Goal: Information Seeking & Learning: Learn about a topic

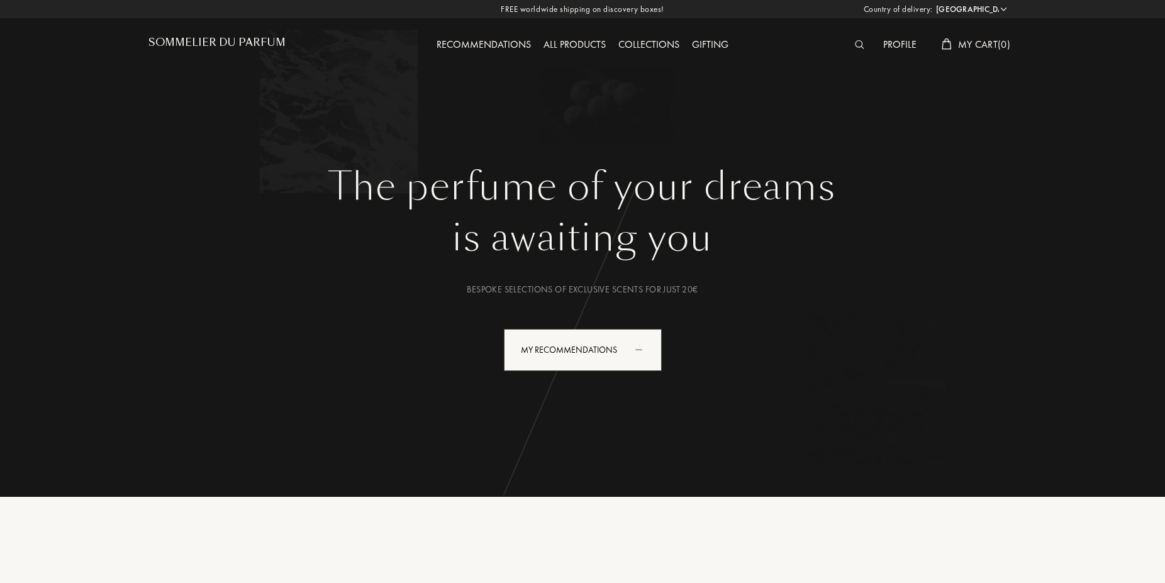
select select "CN"
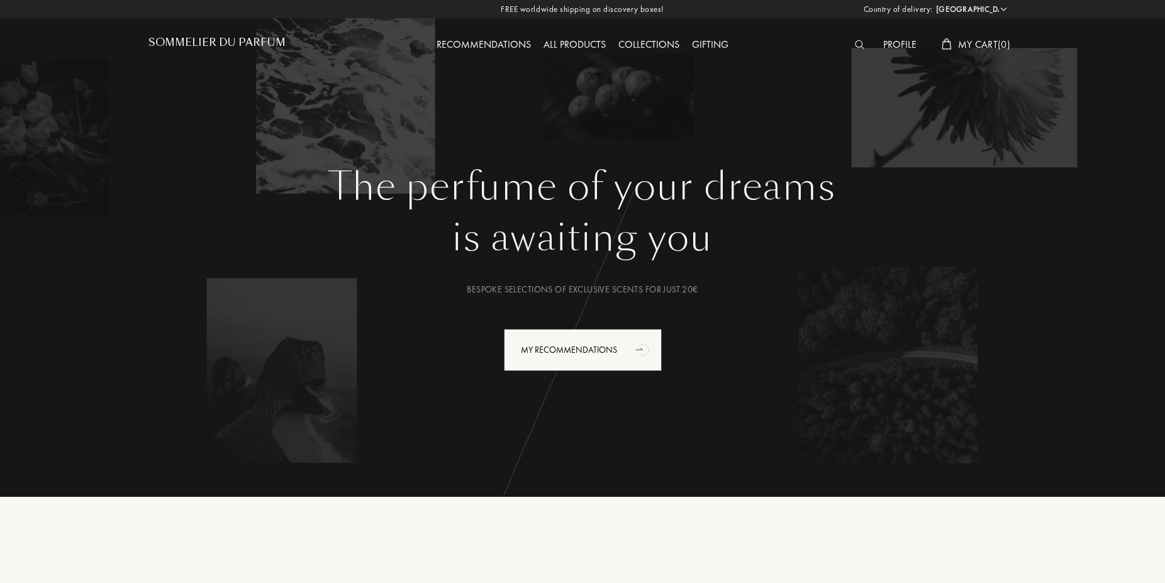
click at [855, 47] on img at bounding box center [859, 44] width 9 height 9
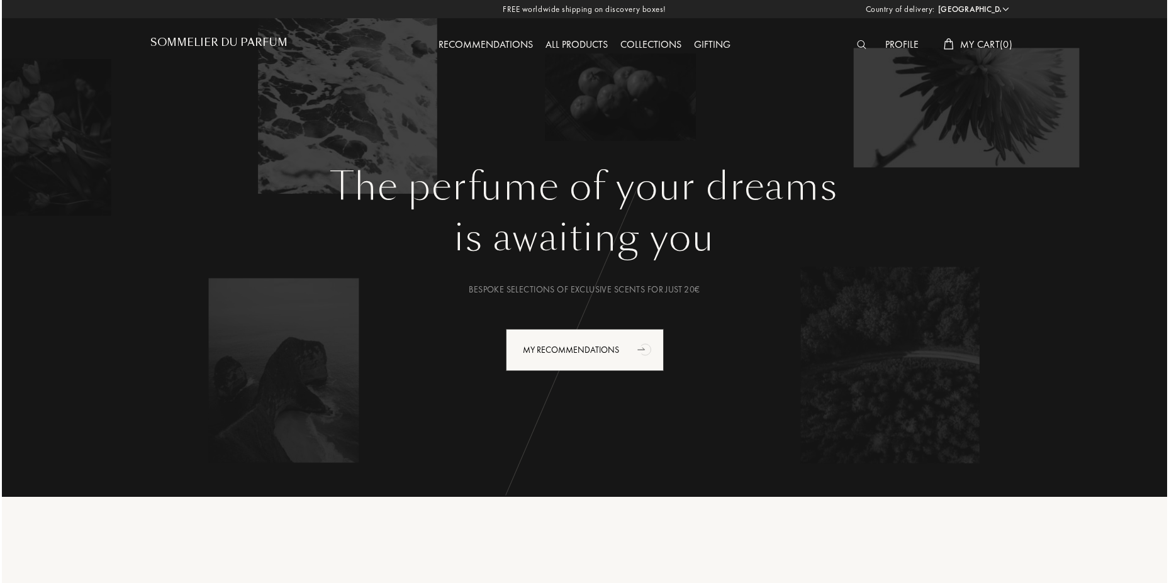
scroll to position [1, 0]
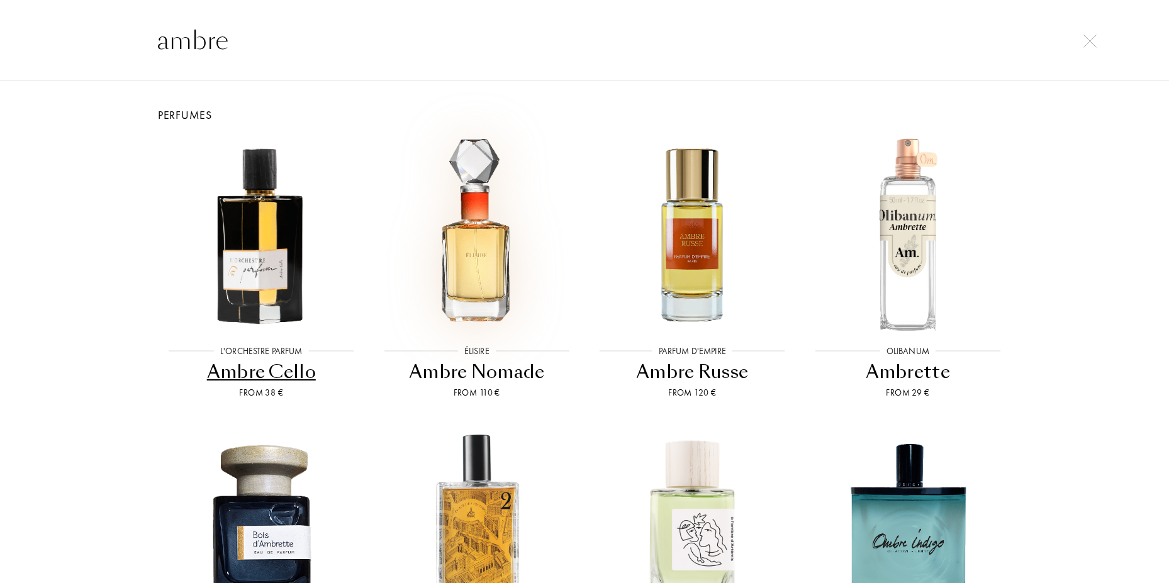
type input "ambre"
click at [476, 251] on img at bounding box center [477, 234] width 194 height 194
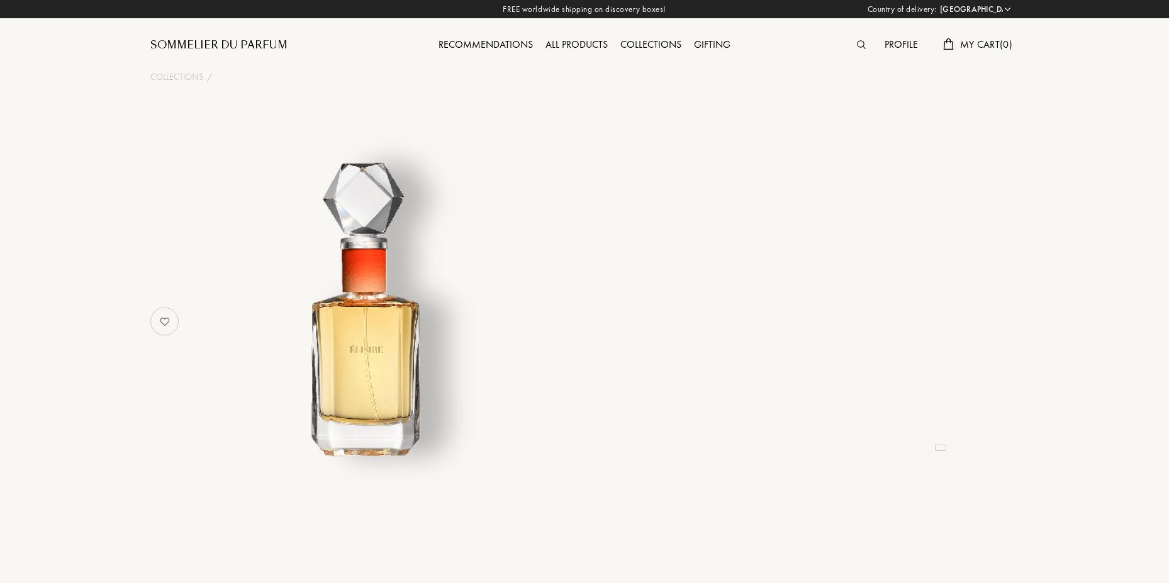
select select "CN"
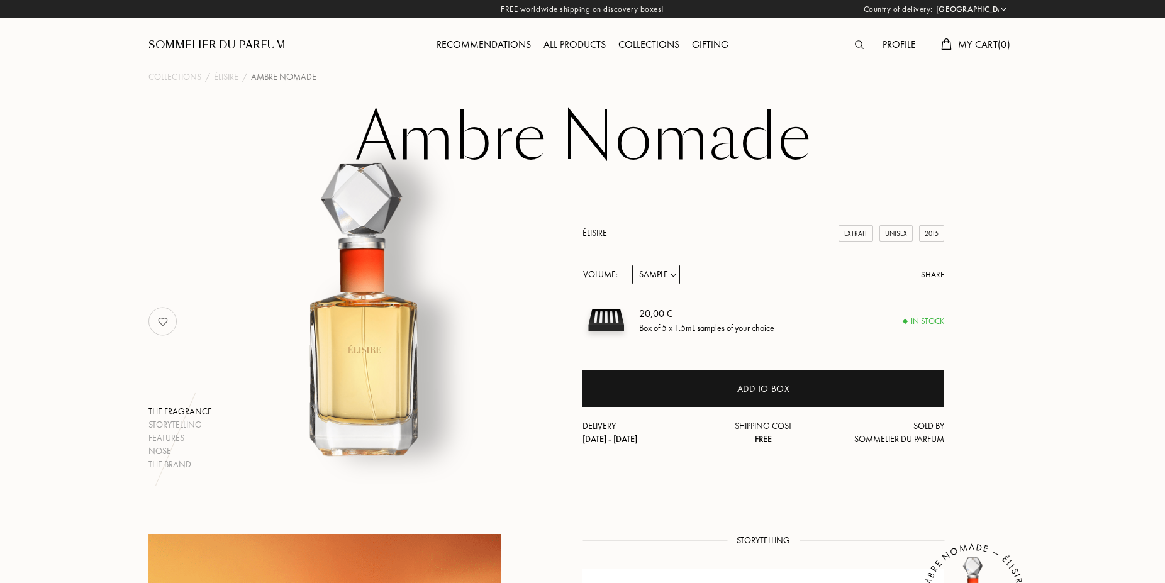
drag, startPoint x: 664, startPoint y: 271, endPoint x: 776, endPoint y: 288, distance: 113.9
click at [776, 288] on div "Élisire Extrait Unisex 2015 Volume: Sample 30mL 50mL 85mL Share 20,00 € Box of …" at bounding box center [764, 337] width 362 height 220
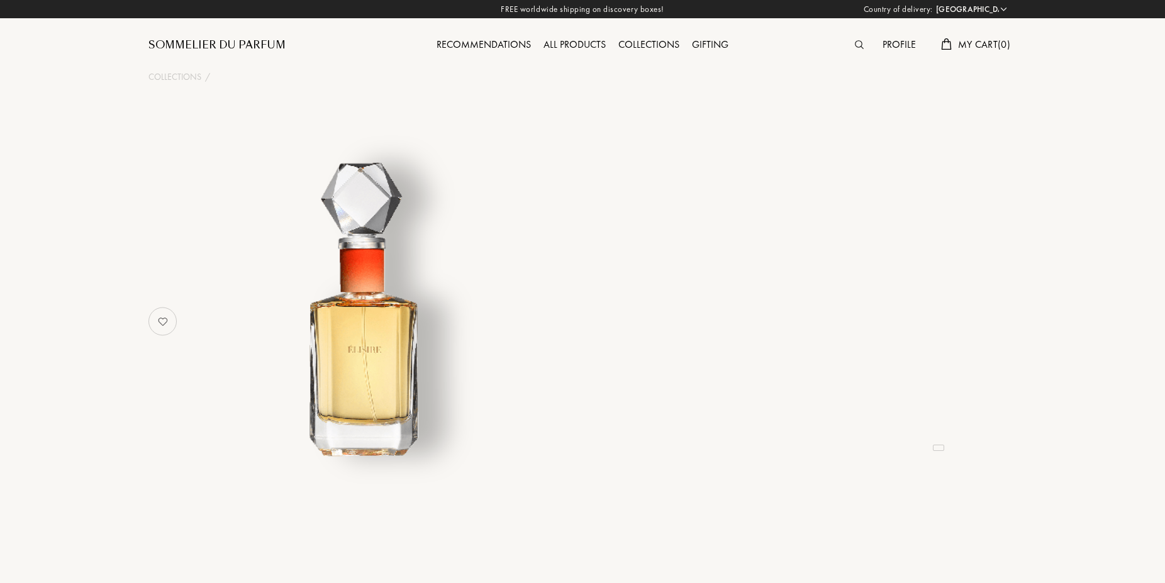
select select "CN"
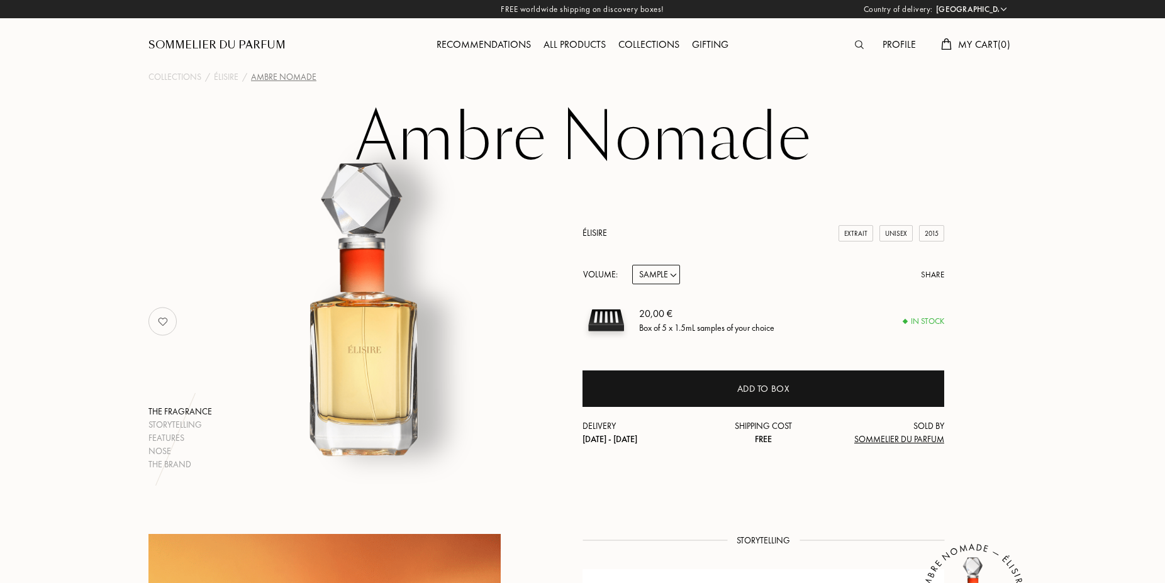
drag, startPoint x: 661, startPoint y: 279, endPoint x: 647, endPoint y: 271, distance: 15.8
click at [662, 277] on select "Sample 30mL 50mL 85mL" at bounding box center [656, 275] width 48 height 20
select select "2"
click at [632, 265] on select "Sample 30mL 50mL 85mL" at bounding box center [656, 275] width 48 height 20
select select "2"
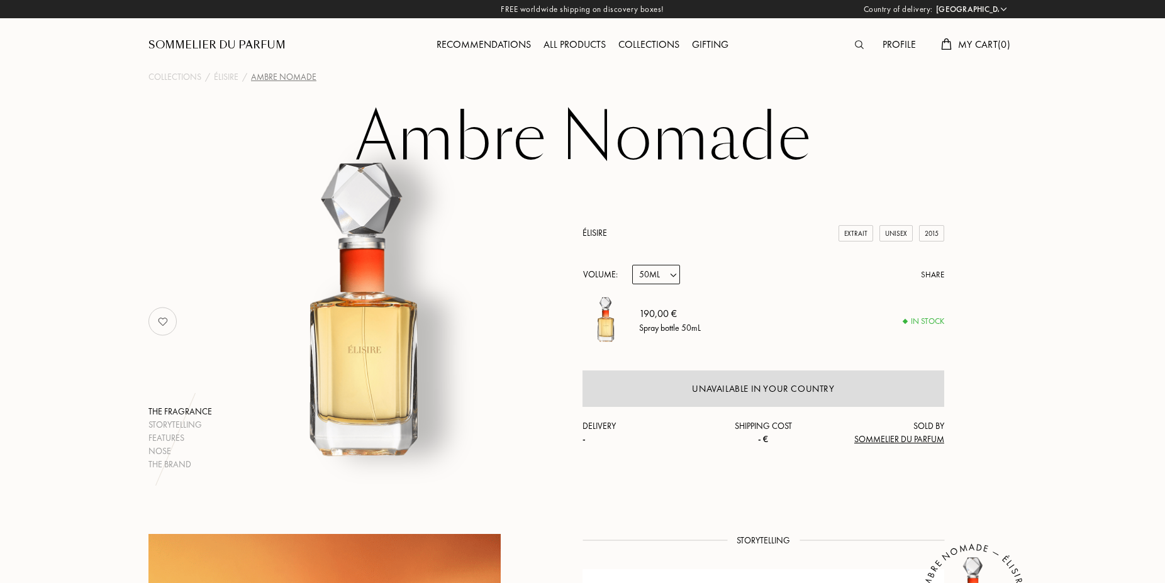
click at [659, 277] on select "Sample 30mL 50mL 85mL" at bounding box center [656, 275] width 48 height 20
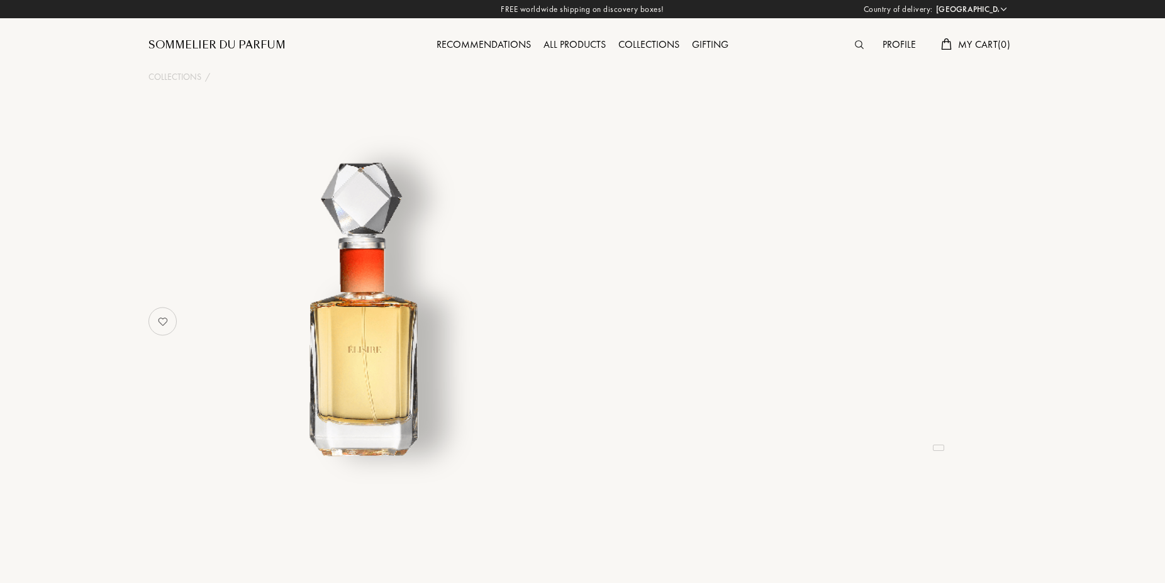
select select "CN"
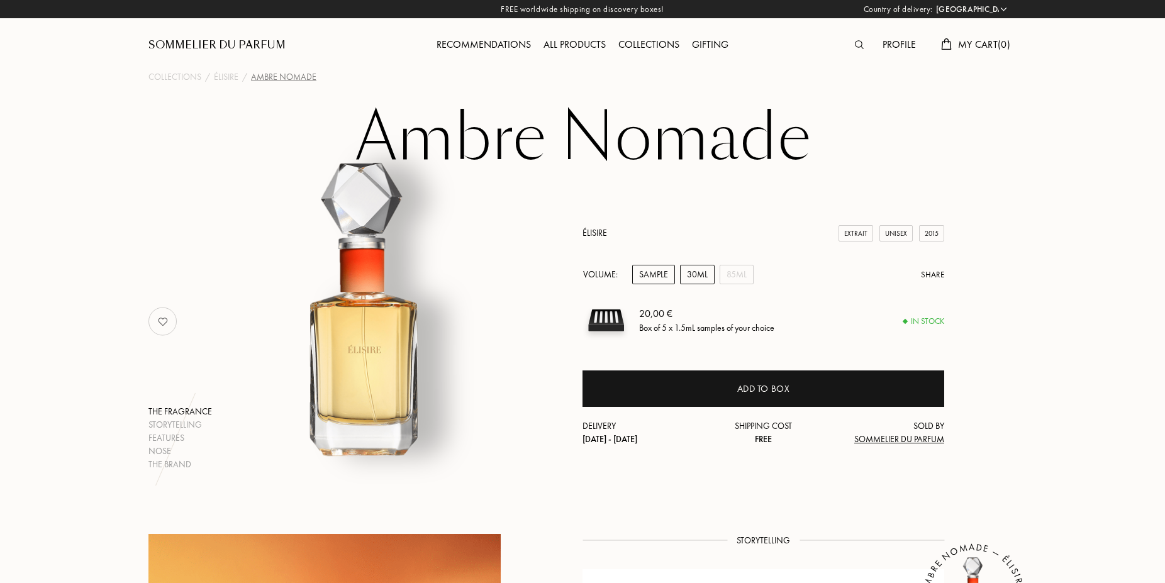
click at [702, 274] on div "30mL" at bounding box center [697, 275] width 35 height 20
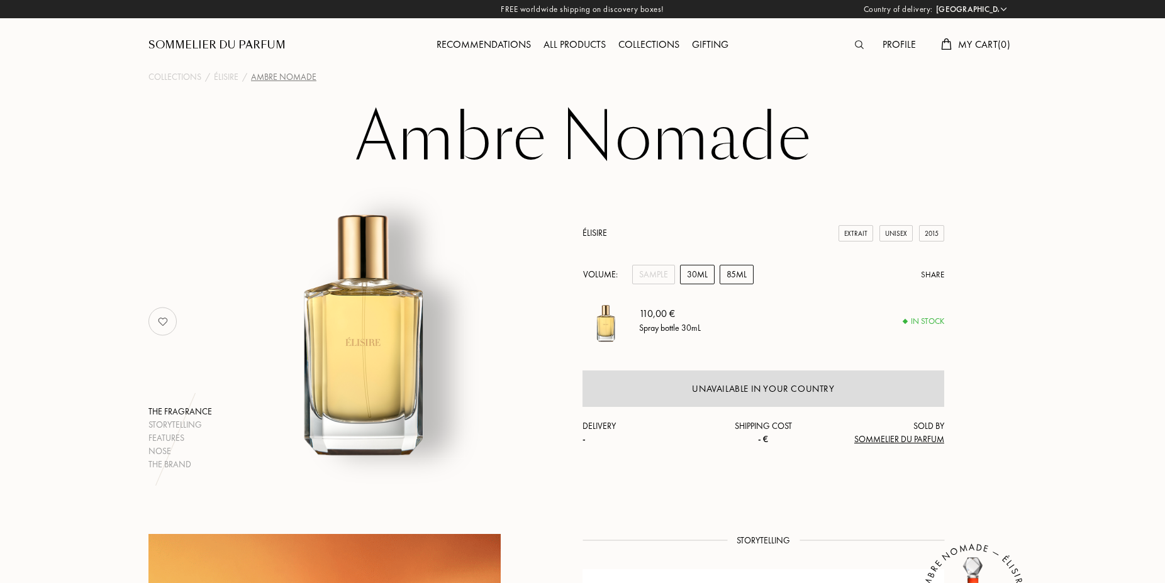
click at [745, 276] on div "85mL" at bounding box center [737, 275] width 34 height 20
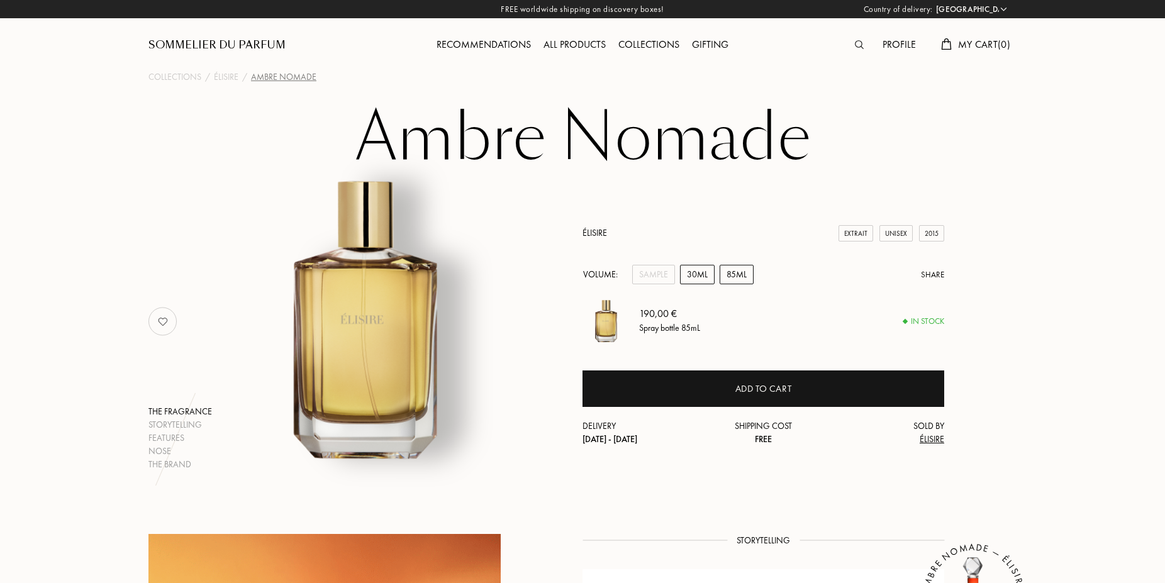
click at [703, 281] on div "30mL" at bounding box center [697, 275] width 35 height 20
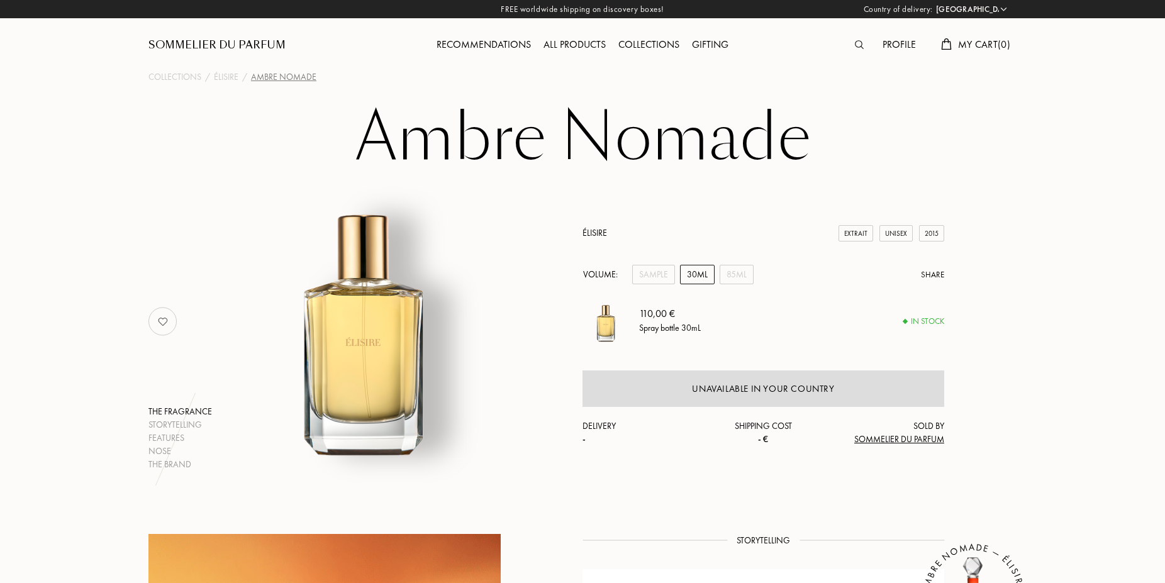
click at [859, 46] on img at bounding box center [859, 44] width 9 height 9
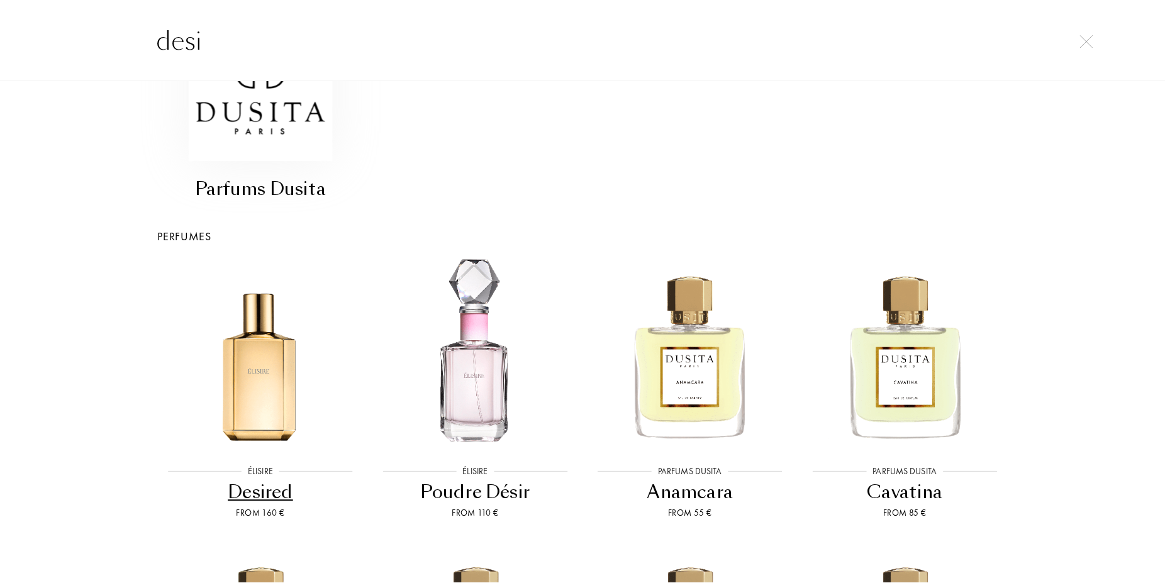
scroll to position [151, 0]
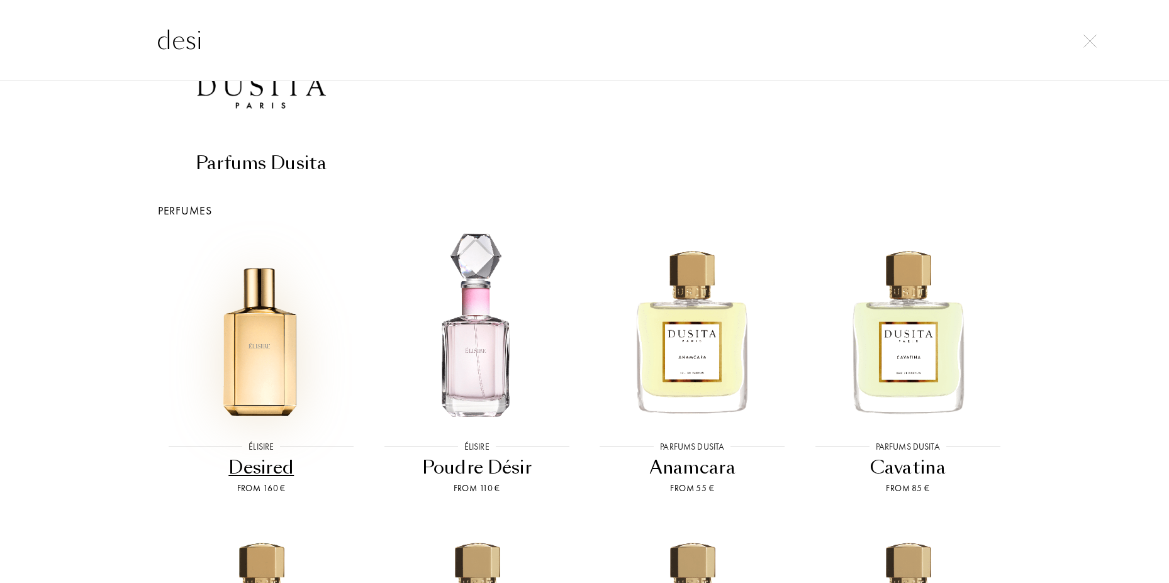
type input "desi"
click at [271, 353] on img at bounding box center [261, 330] width 194 height 194
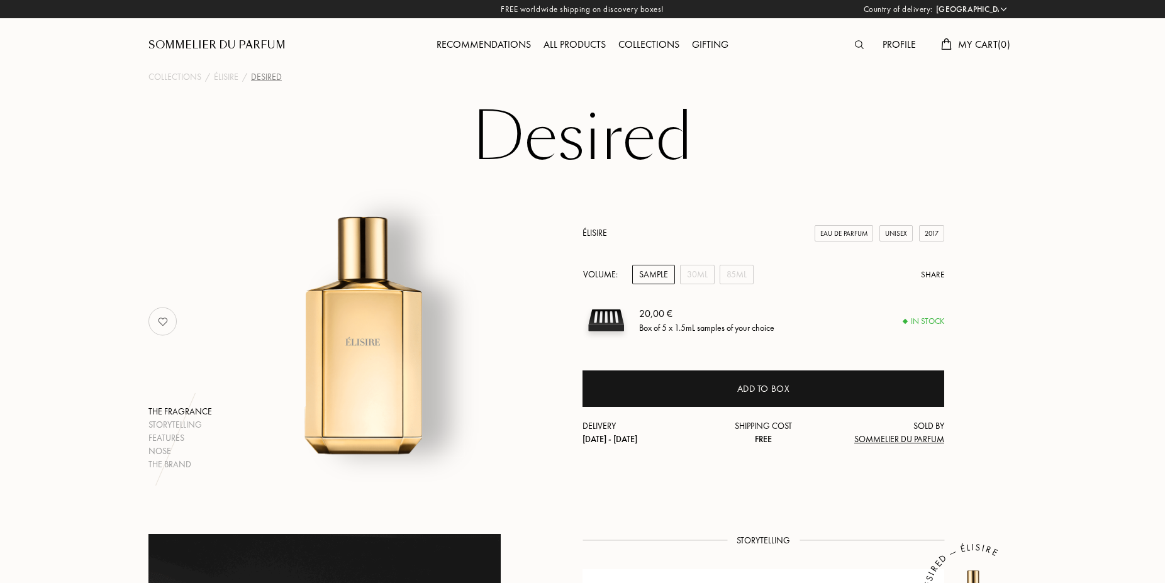
select select "CN"
click at [859, 45] on img at bounding box center [859, 44] width 9 height 9
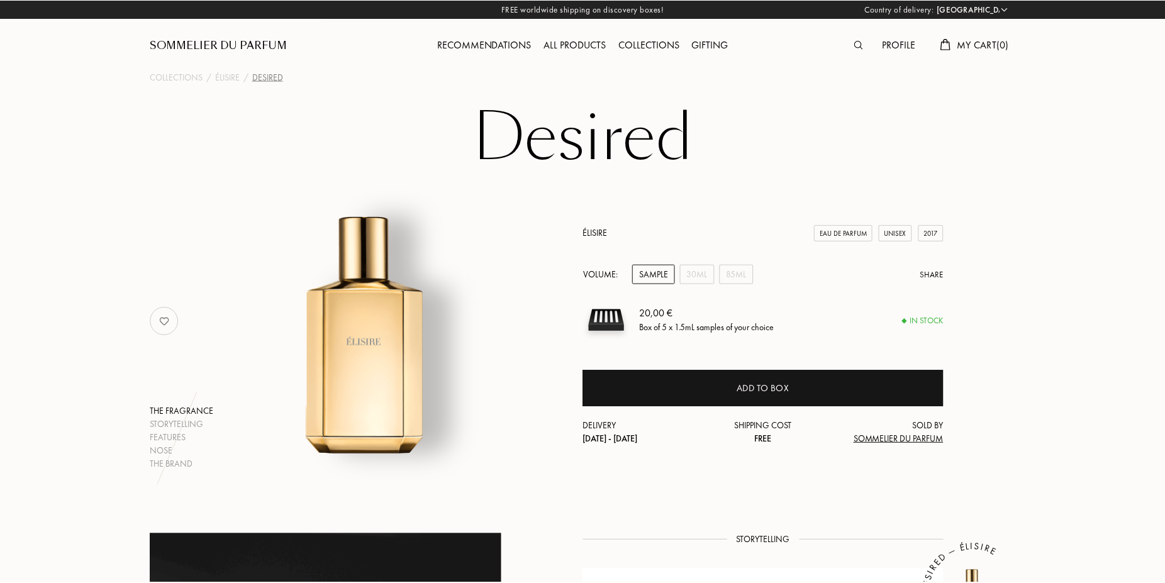
scroll to position [1, 0]
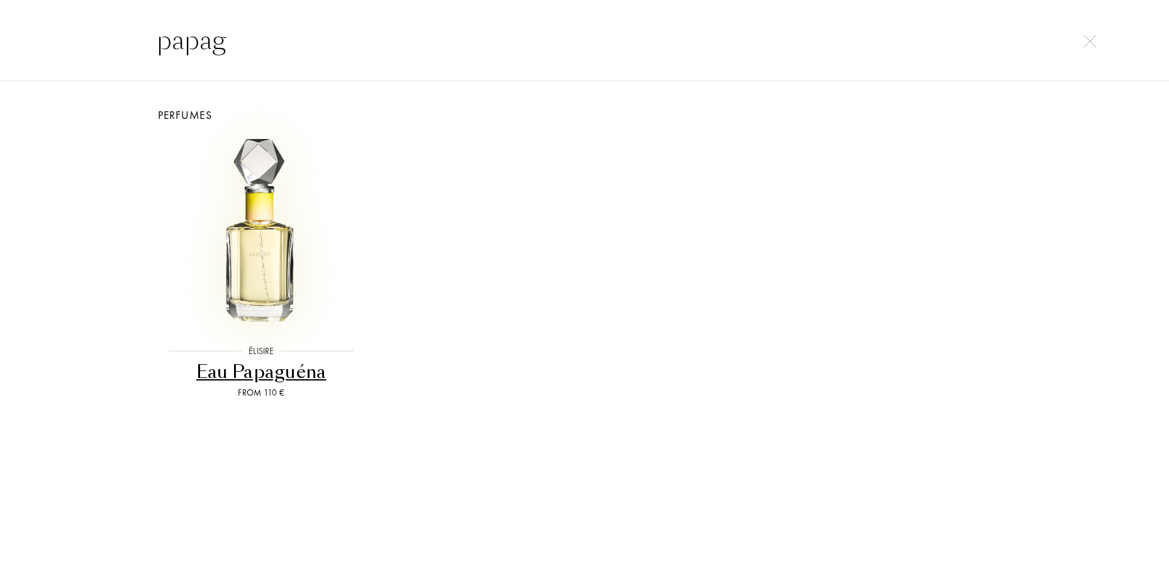
type input "papag"
click at [284, 262] on img at bounding box center [261, 234] width 194 height 194
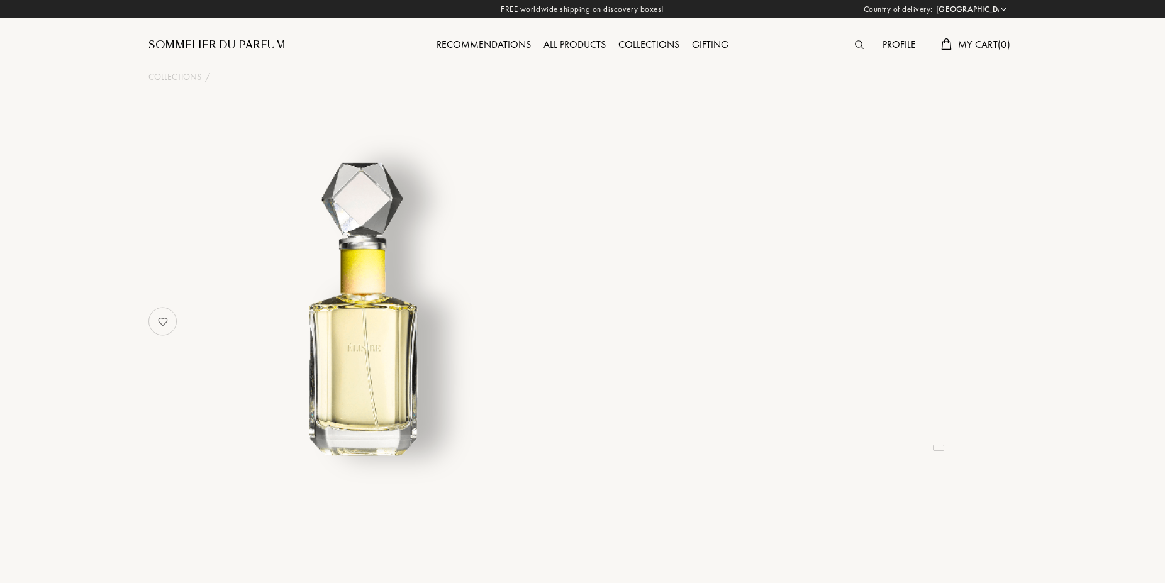
select select "CN"
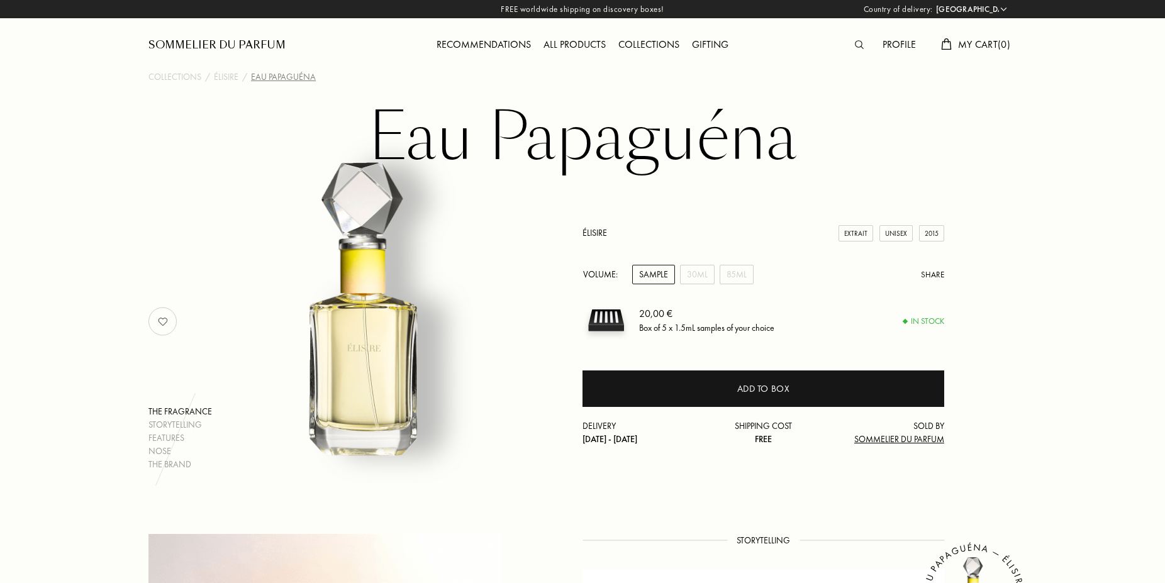
click at [856, 45] on div at bounding box center [863, 45] width 28 height 16
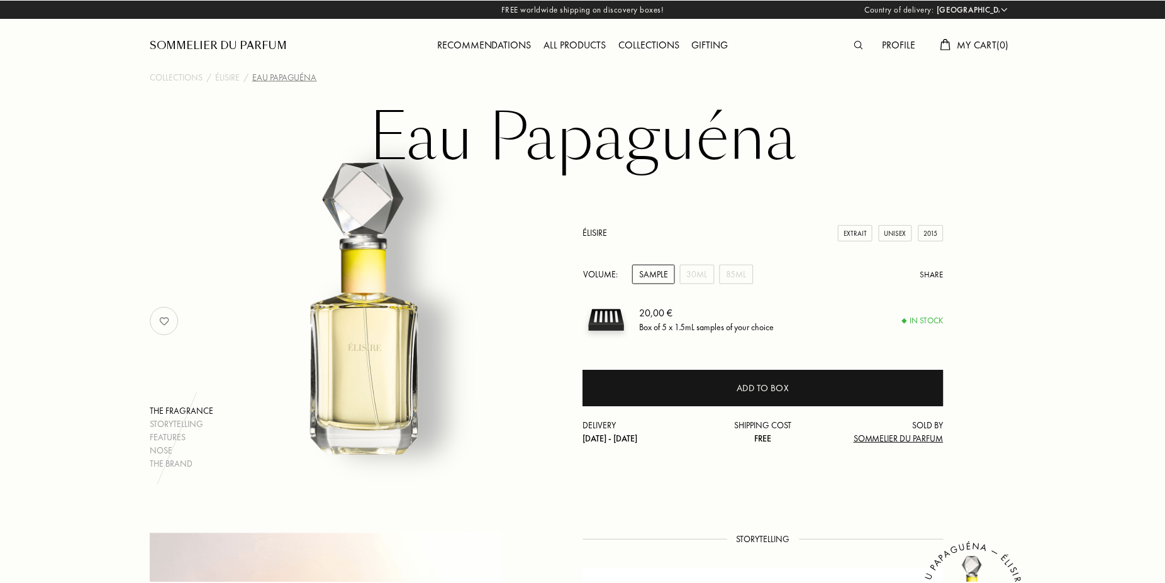
scroll to position [1, 0]
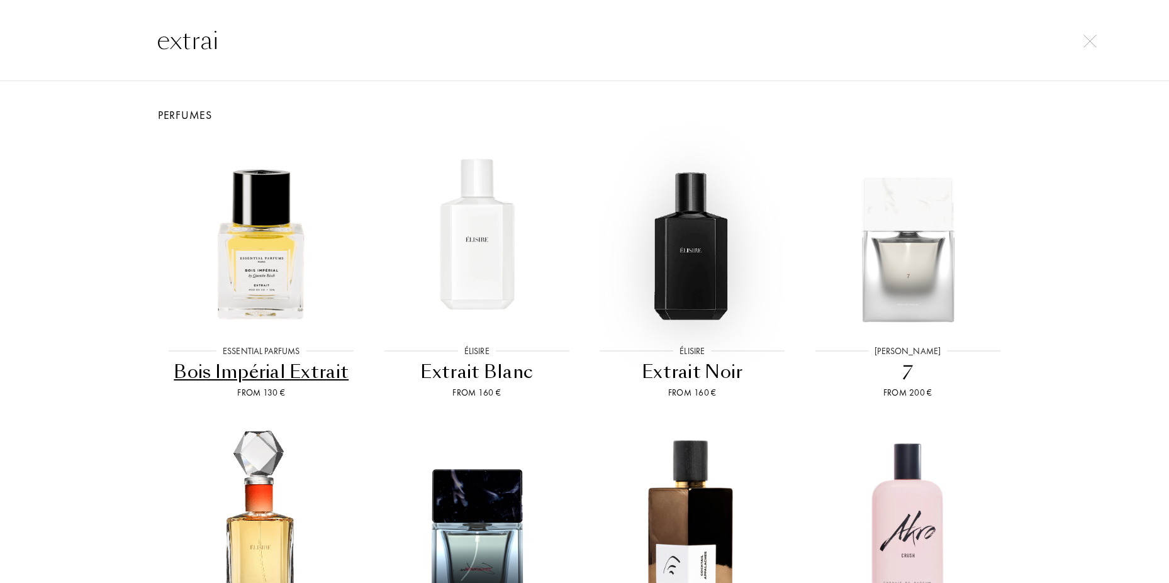
type input "extrai"
click at [688, 269] on img at bounding box center [692, 234] width 194 height 194
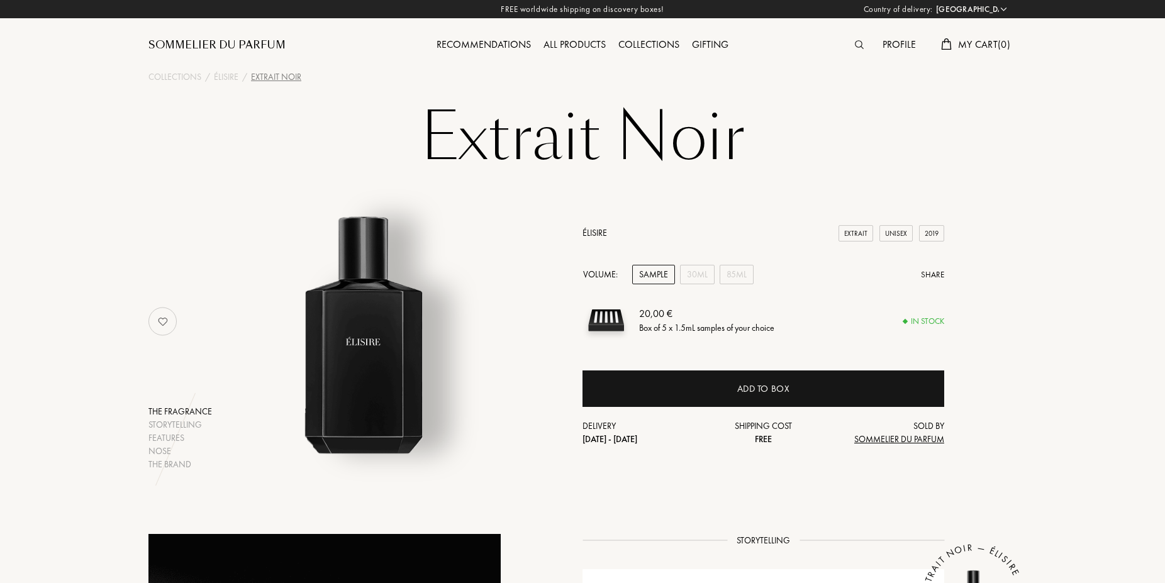
select select "CN"
